Goal: Task Accomplishment & Management: Use online tool/utility

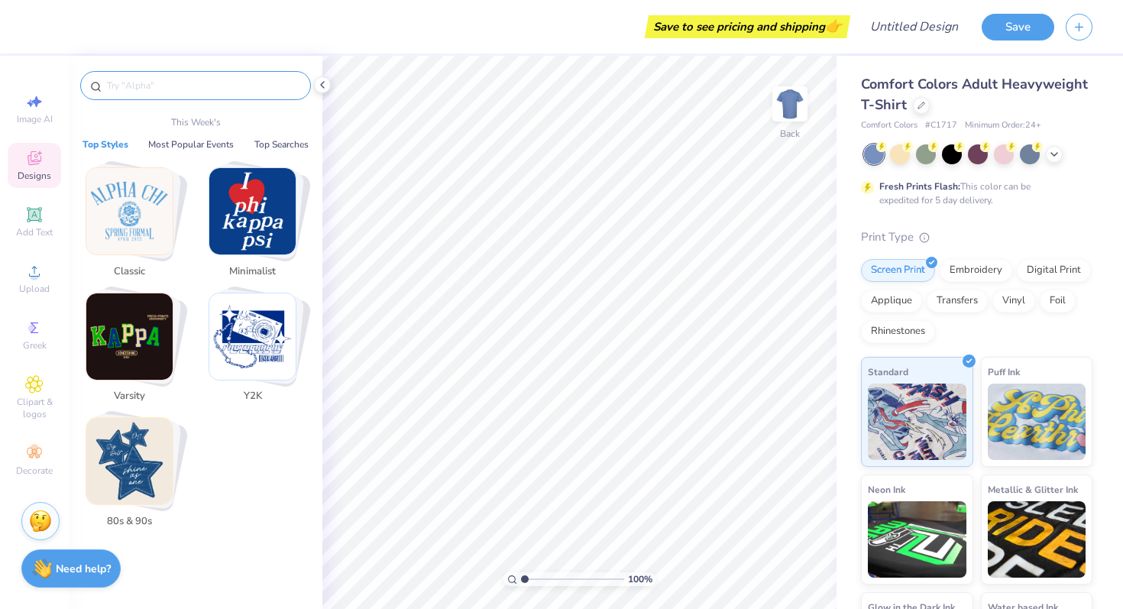
click at [135, 87] on input "text" at bounding box center [203, 85] width 196 height 15
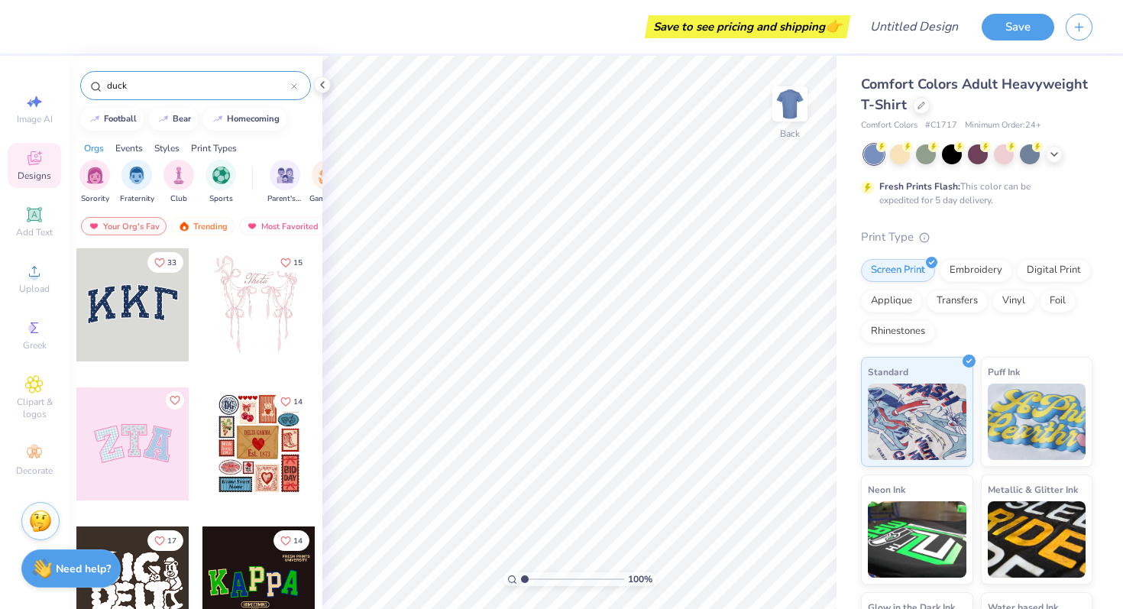
type input "duck"
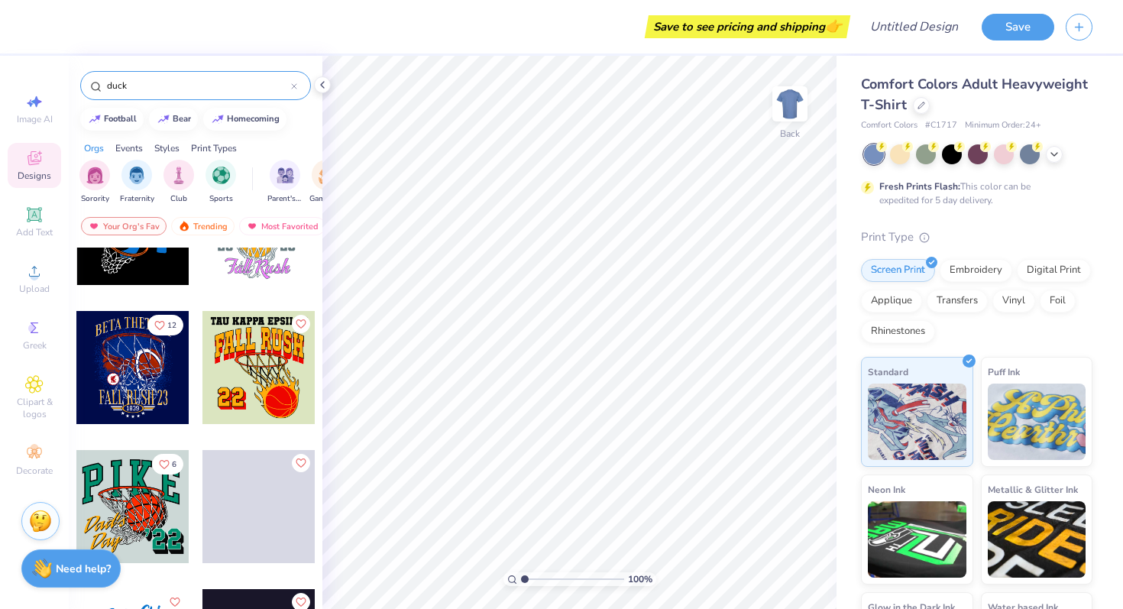
scroll to position [1308, 0]
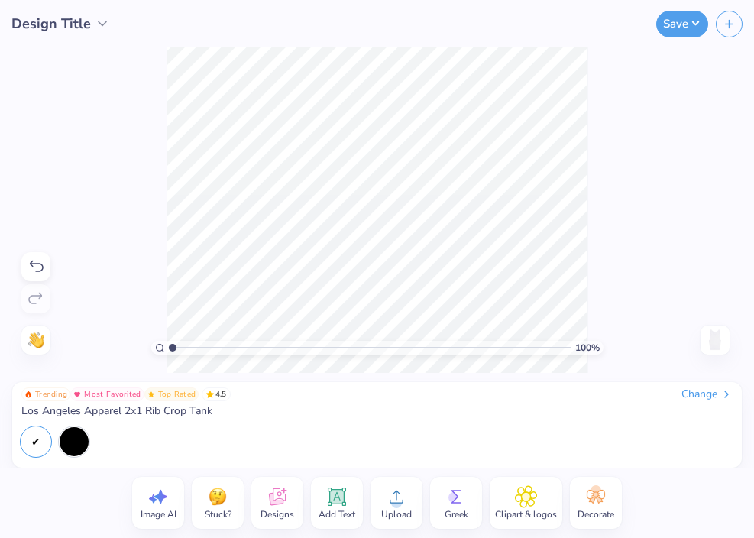
click at [410, 497] on div "Upload" at bounding box center [397, 503] width 52 height 52
click at [394, 507] on circle at bounding box center [396, 503] width 11 height 11
click at [395, 508] on span "Upload" at bounding box center [396, 514] width 31 height 12
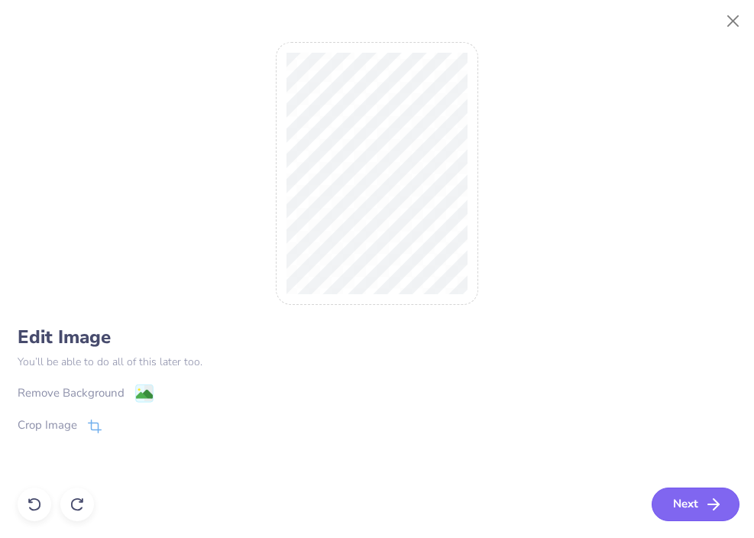
click at [700, 507] on button "Next" at bounding box center [696, 505] width 88 height 34
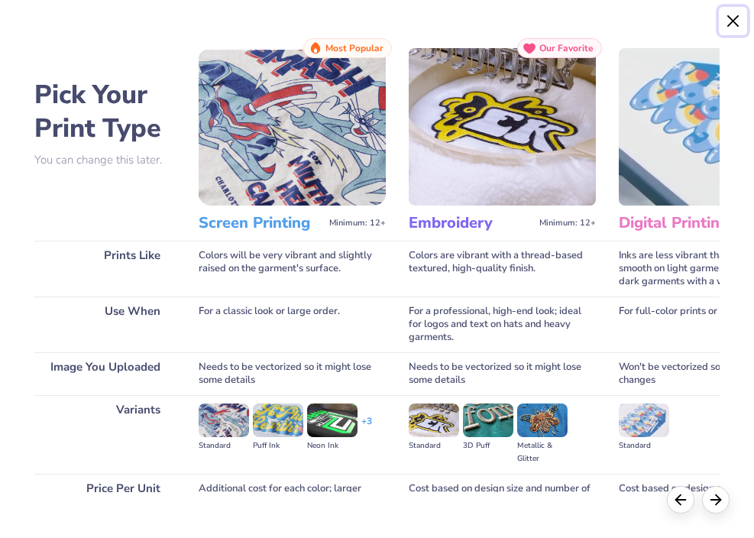
click at [731, 19] on button "Close" at bounding box center [733, 21] width 29 height 29
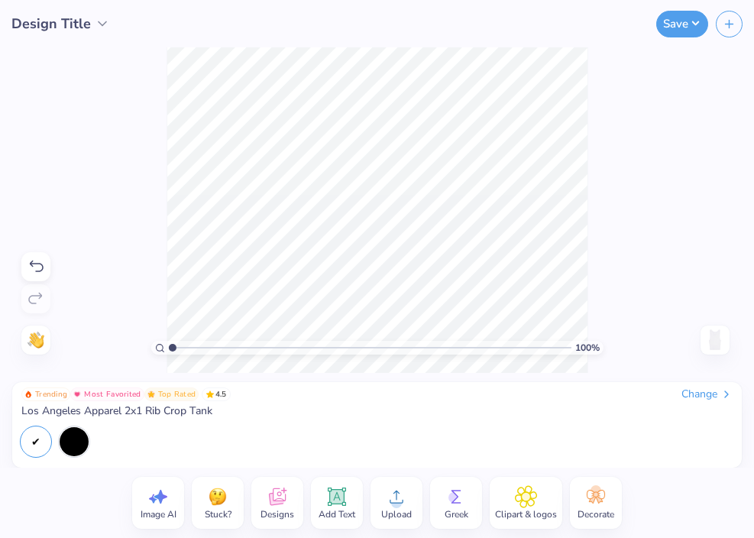
click at [393, 505] on circle at bounding box center [396, 503] width 11 height 11
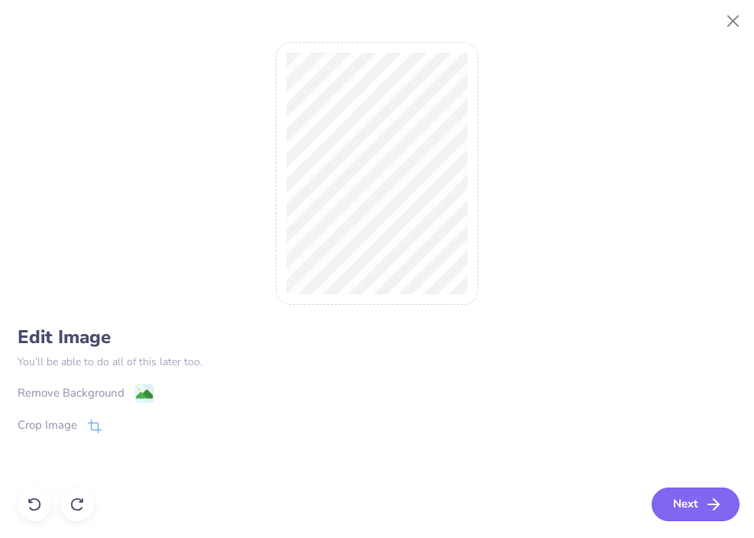
click at [674, 517] on button "Next" at bounding box center [696, 505] width 88 height 34
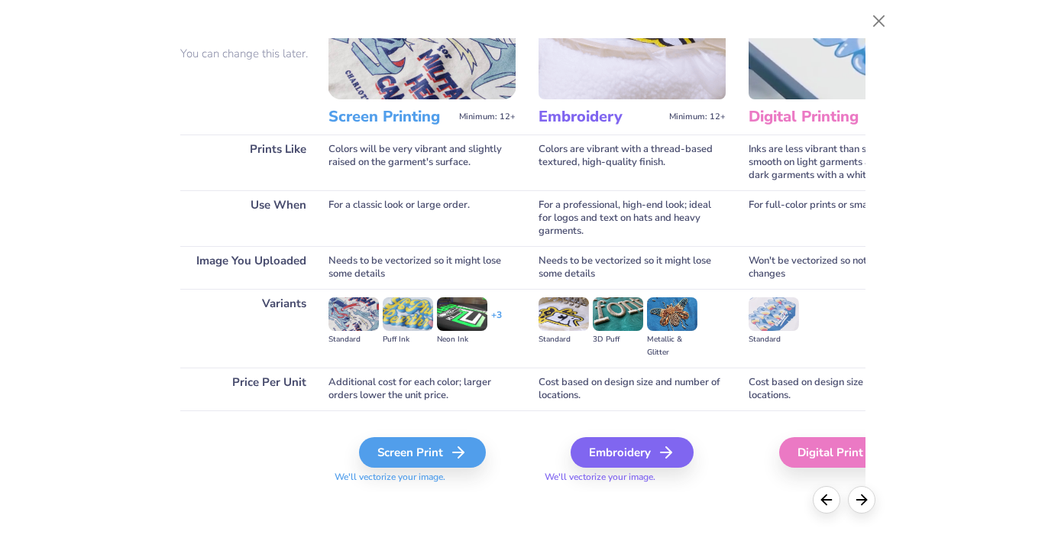
scroll to position [106, 8]
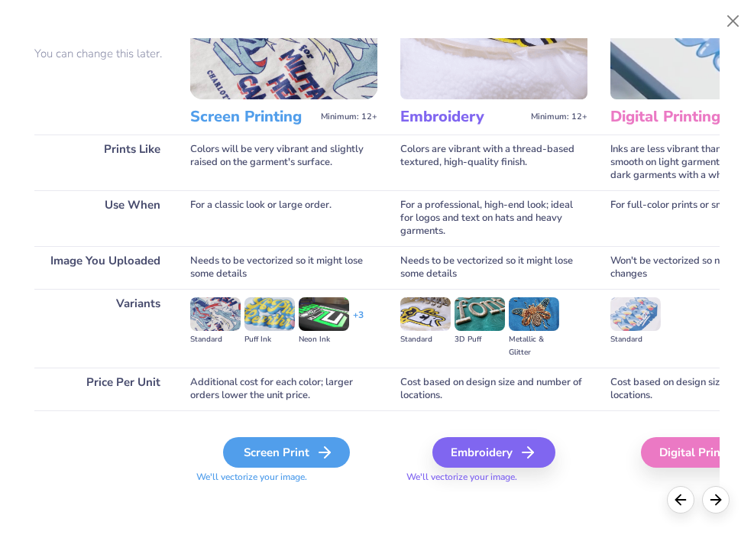
click at [323, 454] on icon at bounding box center [325, 452] width 18 height 18
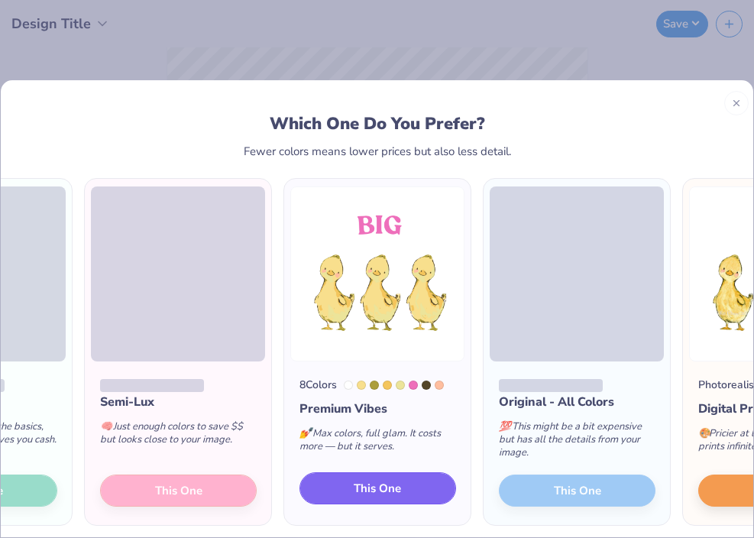
click at [420, 488] on button "This One" at bounding box center [378, 488] width 157 height 32
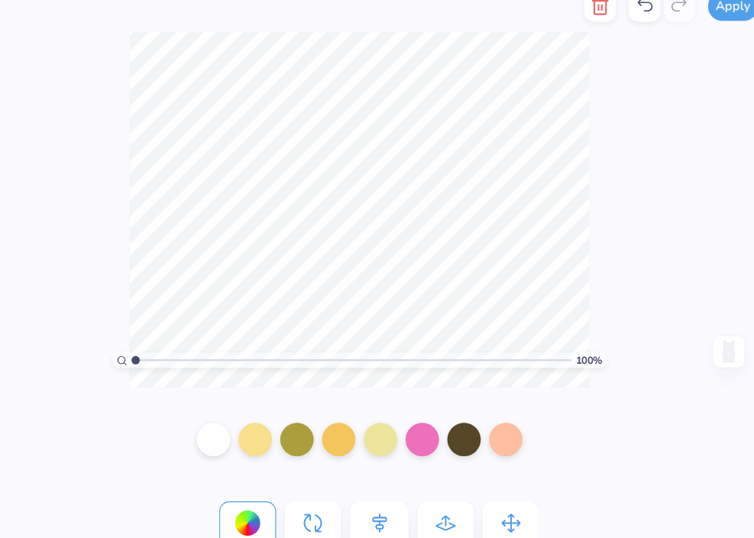
click at [602, 277] on div "100 % Need help? Chat with us. Back" at bounding box center [377, 210] width 754 height 326
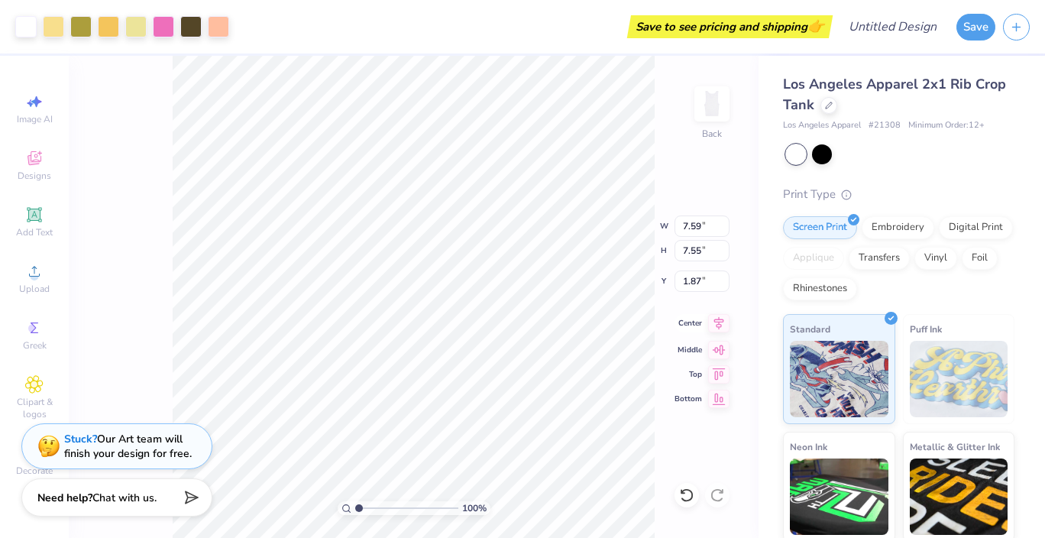
click at [681, 323] on div "100 % Back W 7.59 7.59 " H 7.55 7.55 " Y 1.87 1.87 " Center [GEOGRAPHIC_DATA]" at bounding box center [414, 297] width 690 height 482
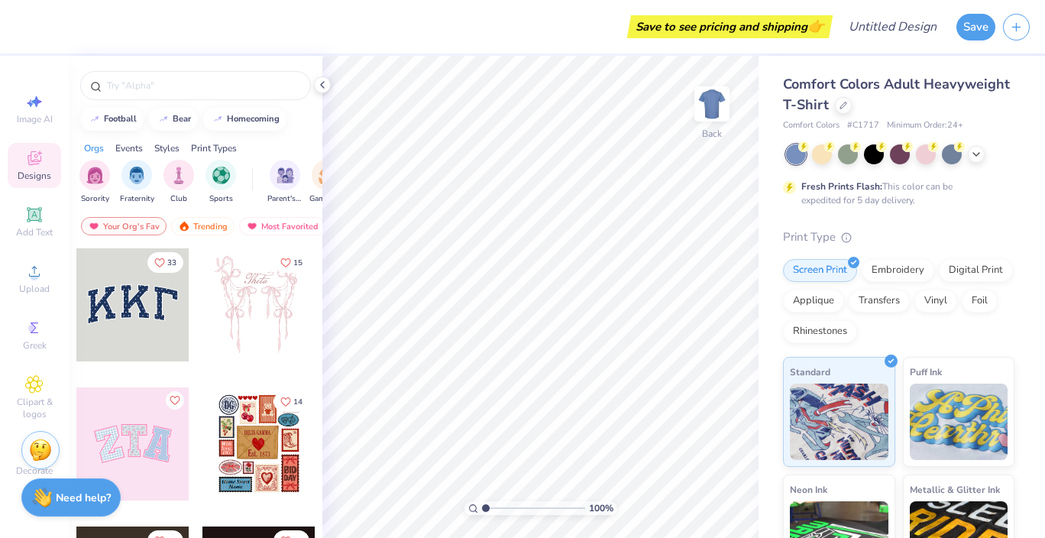
click at [166, 148] on div "Styles" at bounding box center [166, 148] width 25 height 14
